Goal: Complete application form: Complete application form

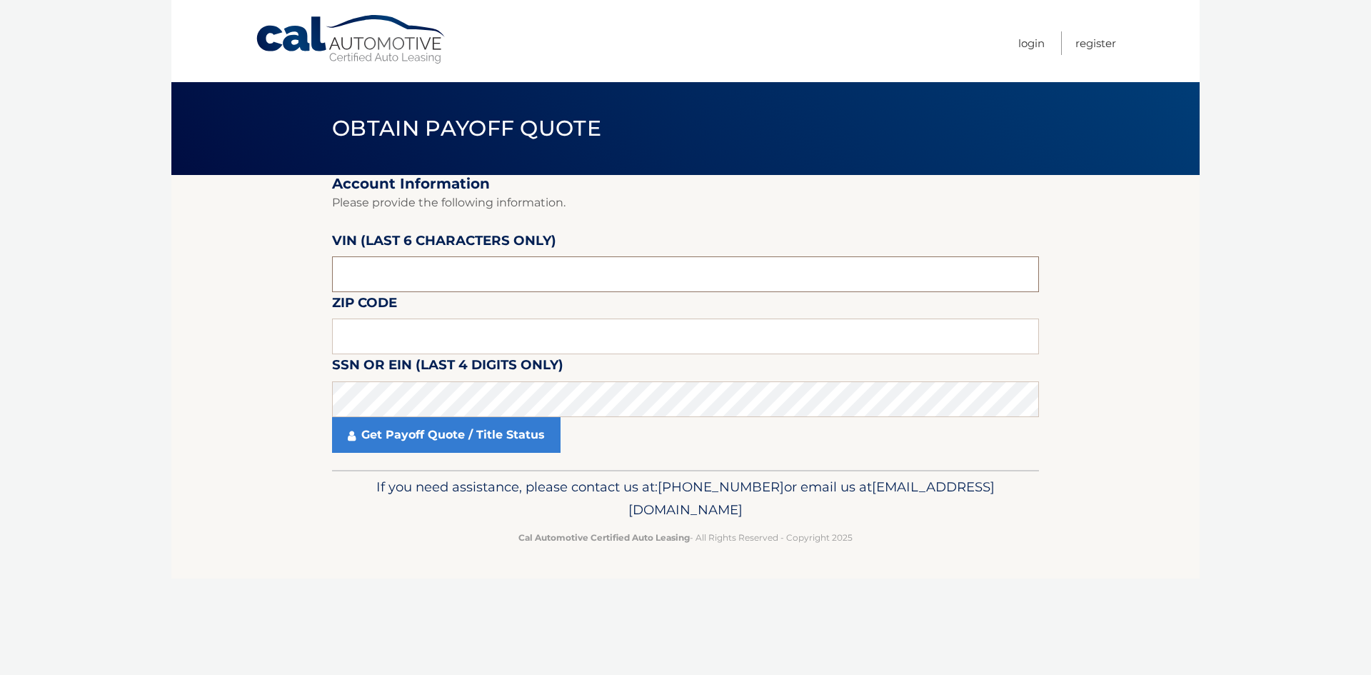
click at [434, 284] on input "text" at bounding box center [685, 274] width 707 height 36
paste input "036095"
type input "036095"
type input "0"
type input "10956"
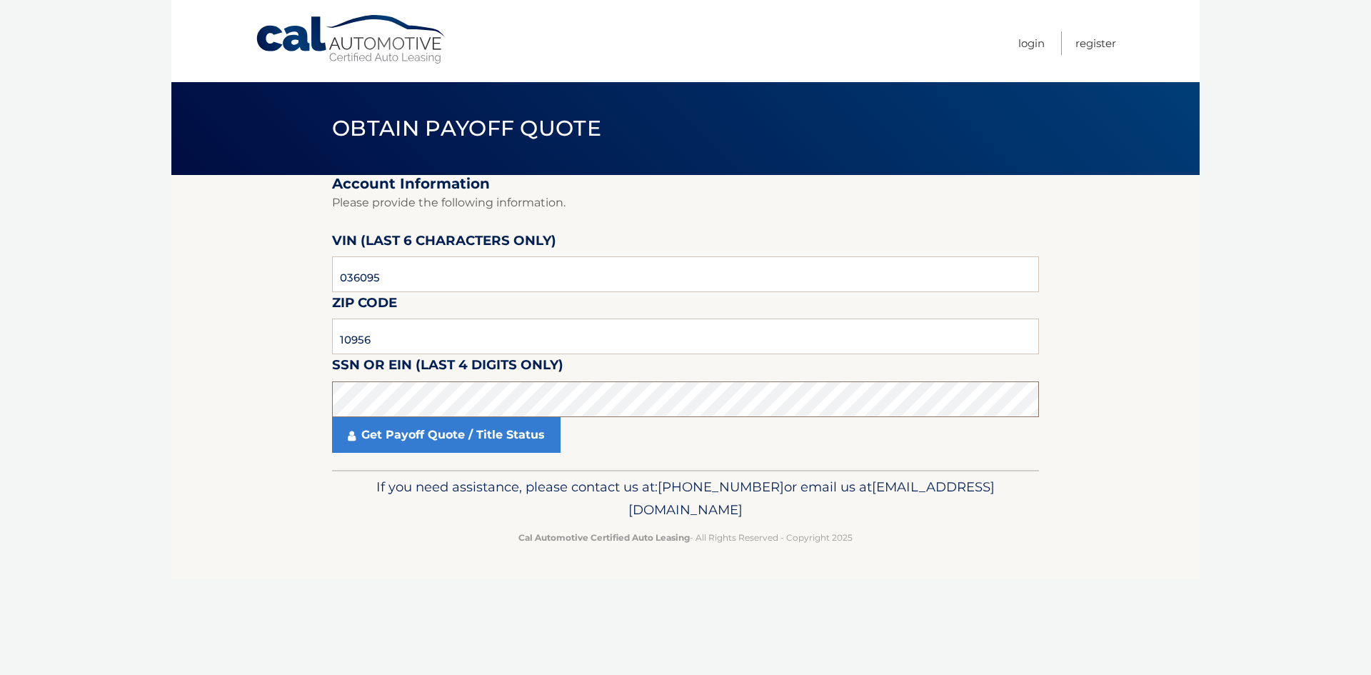
click button "For Originating Dealer" at bounding box center [0, 0] width 0 height 0
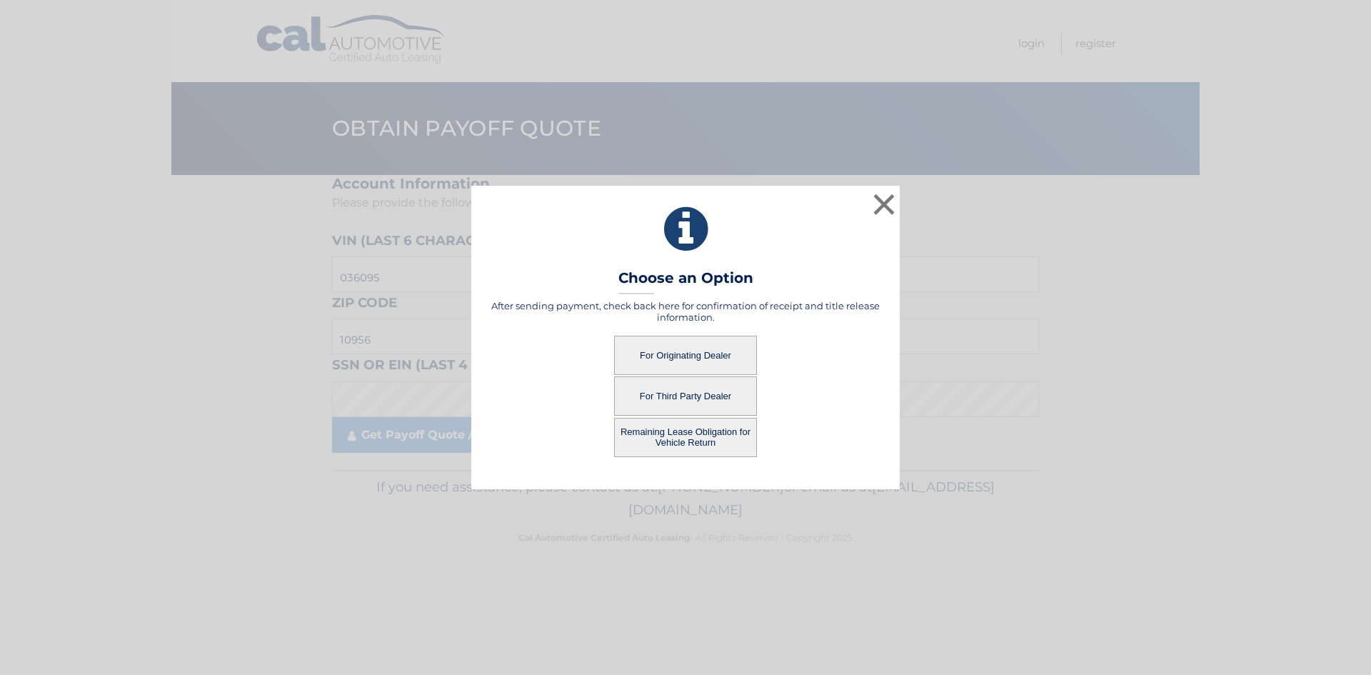
click at [686, 354] on button "For Originating Dealer" at bounding box center [685, 355] width 143 height 39
